Goal: Task Accomplishment & Management: Manage account settings

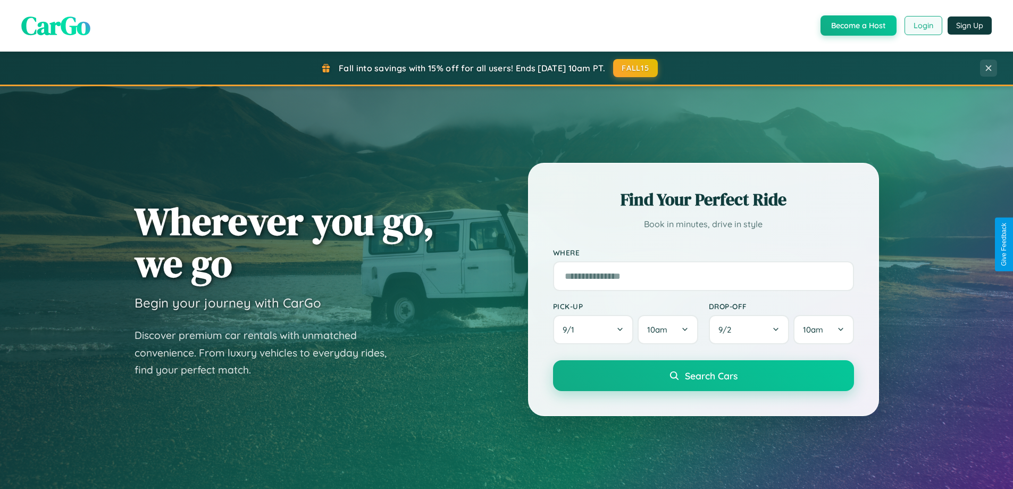
click at [923, 26] on button "Login" at bounding box center [924, 25] width 38 height 19
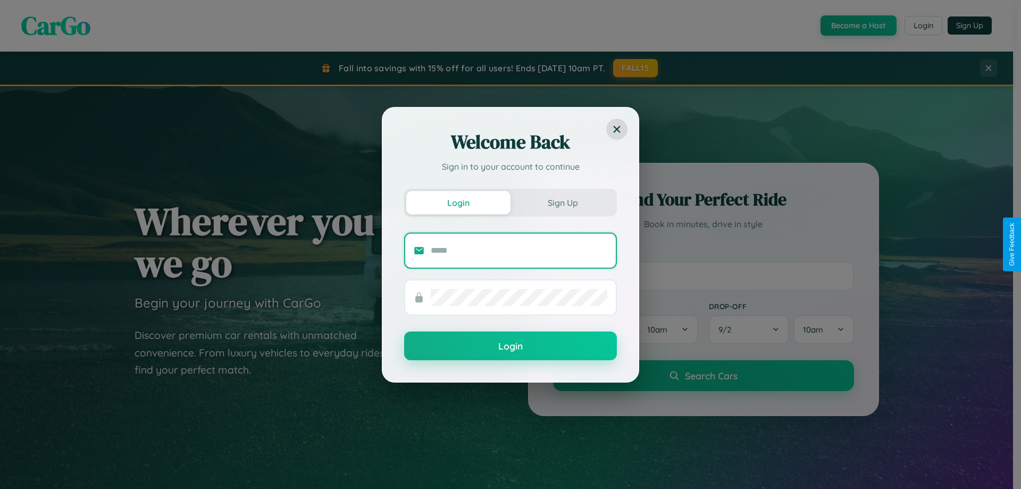
click at [519, 250] on input "text" at bounding box center [519, 250] width 177 height 17
type input "**********"
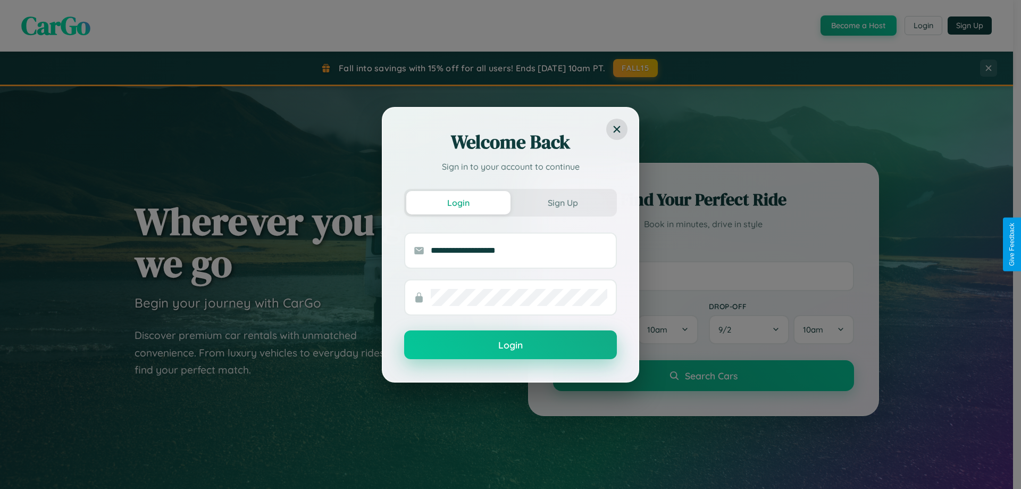
click at [511, 345] on button "Login" at bounding box center [510, 344] width 213 height 29
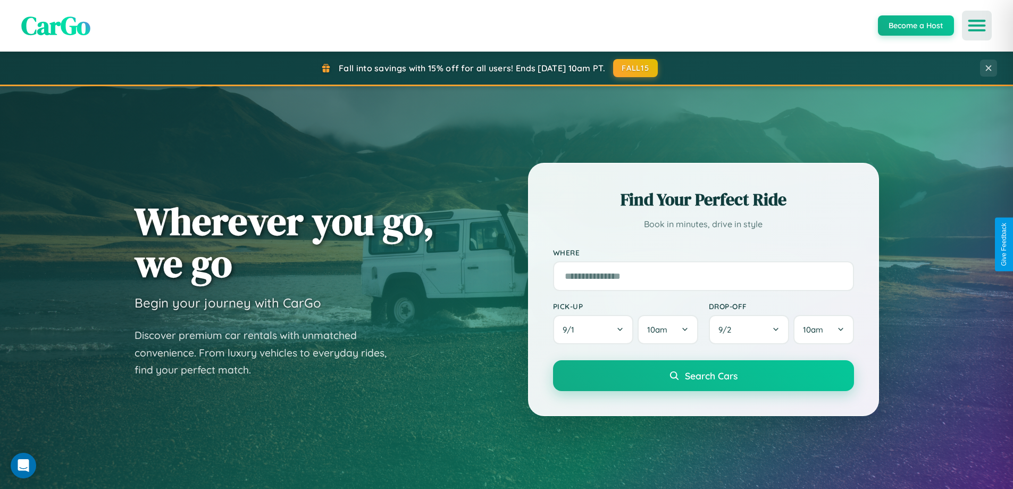
click at [977, 26] on icon "Open menu" at bounding box center [977, 26] width 15 height 10
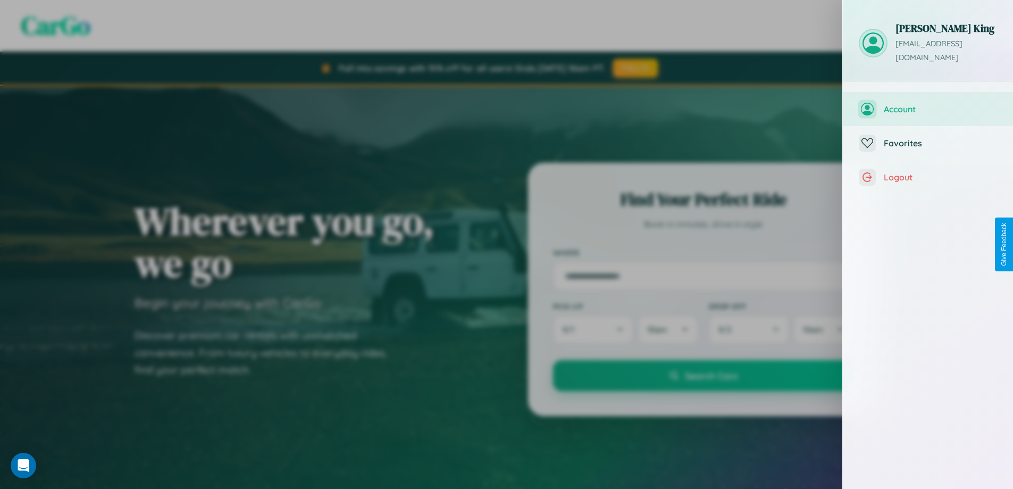
click at [928, 104] on span "Account" at bounding box center [940, 109] width 113 height 11
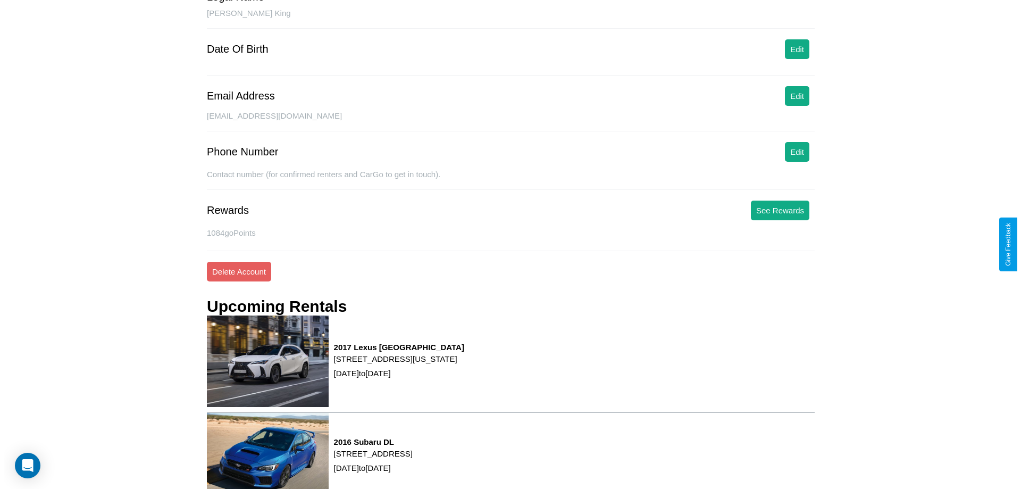
scroll to position [135, 0]
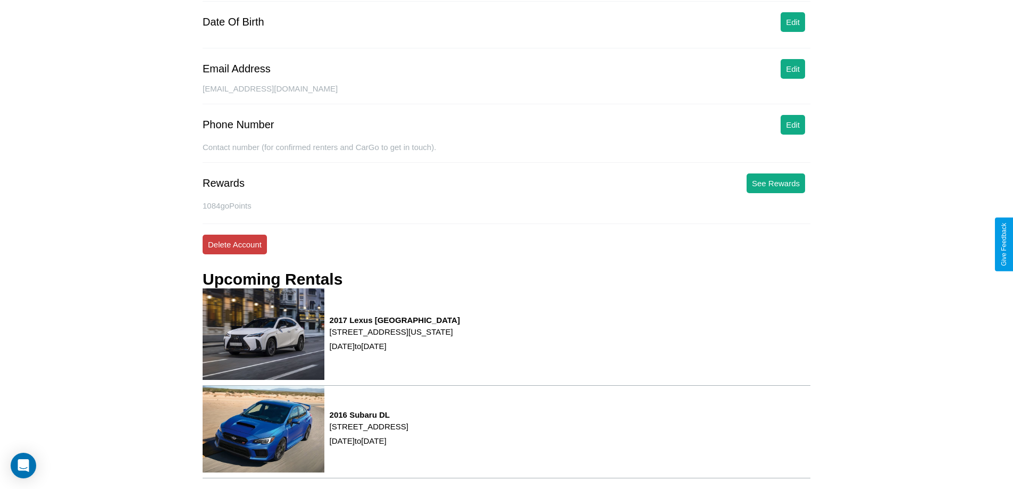
click at [235, 244] on button "Delete Account" at bounding box center [235, 245] width 64 height 20
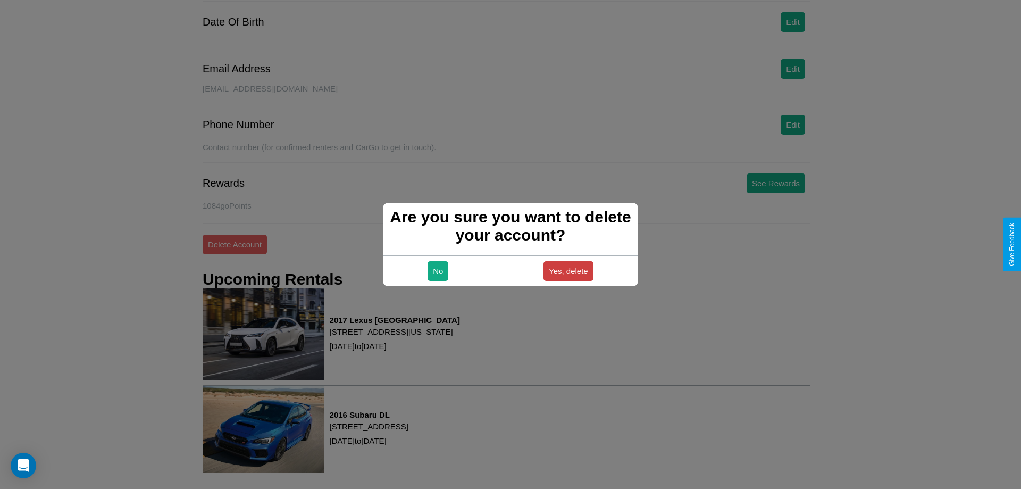
click at [568, 271] on button "Yes, delete" at bounding box center [569, 271] width 50 height 20
